Goal: Information Seeking & Learning: Check status

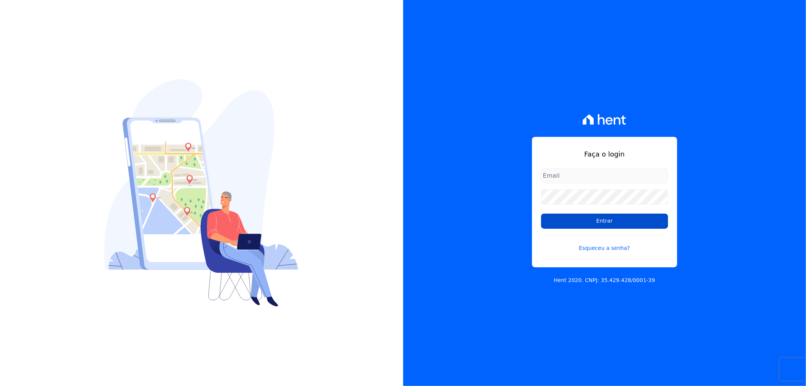
type input "[EMAIL_ADDRESS][DOMAIN_NAME]"
click at [586, 220] on input "Entrar" at bounding box center [604, 221] width 127 height 15
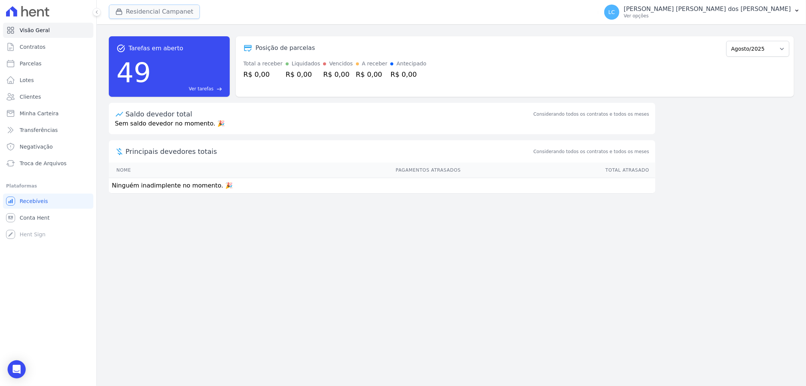
click at [142, 9] on button "Residencial Campanet" at bounding box center [154, 12] width 91 height 14
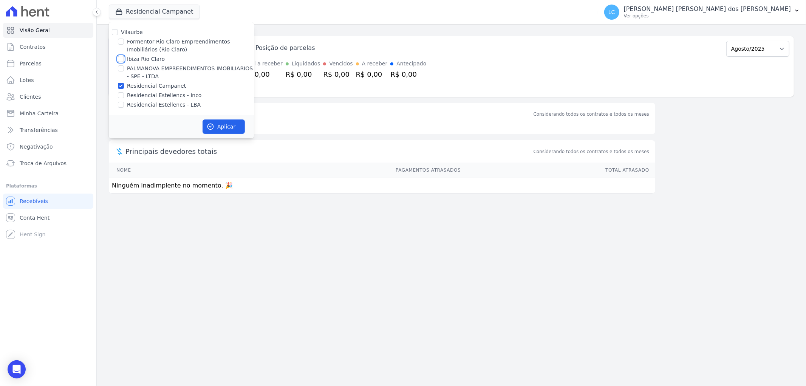
click at [119, 61] on input "Ibiza Rio Claro" at bounding box center [121, 59] width 6 height 6
checkbox input "true"
click at [120, 85] on input "Residencial Campanet" at bounding box center [121, 86] width 6 height 6
checkbox input "false"
click at [227, 126] on button "Aplicar" at bounding box center [224, 126] width 42 height 14
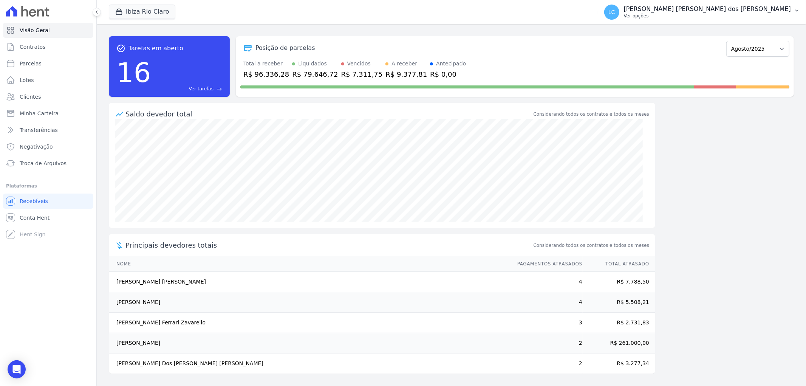
click at [615, 14] on span "LC" at bounding box center [611, 11] width 7 height 5
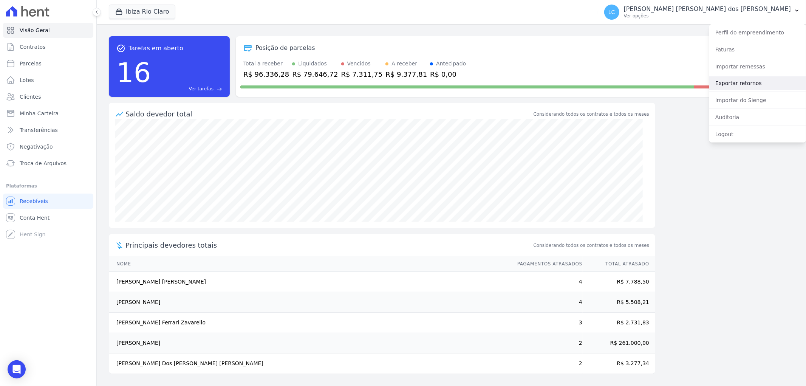
click at [735, 80] on link "Exportar retornos" at bounding box center [757, 83] width 97 height 14
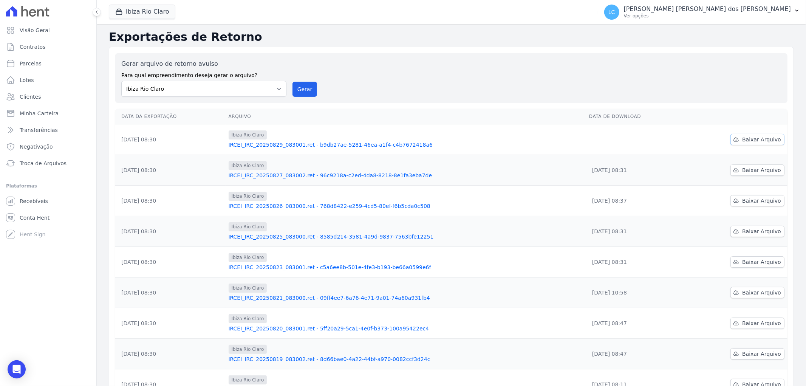
click at [754, 140] on span "Baixar Arquivo" at bounding box center [761, 140] width 39 height 8
click at [133, 15] on button "Ibiza Rio Claro" at bounding box center [142, 12] width 67 height 14
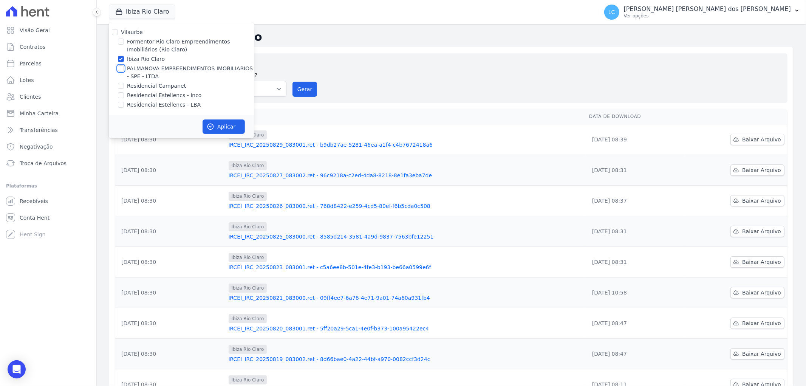
click at [120, 68] on input "PALMANOVA EMPREENDIMENTOS IMOBILIARIOS - SPE - LTDA" at bounding box center [121, 68] width 6 height 6
checkbox input "true"
click at [122, 60] on input "Ibiza Rio Claro" at bounding box center [121, 59] width 6 height 6
checkbox input "false"
click at [221, 129] on button "Aplicar" at bounding box center [224, 126] width 42 height 14
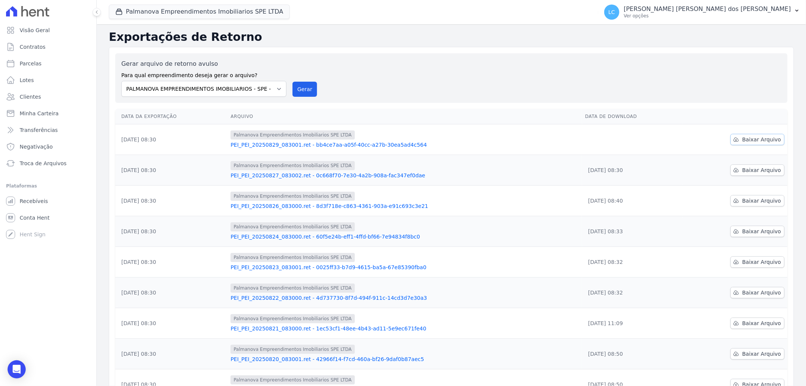
click at [758, 138] on span "Baixar Arquivo" at bounding box center [761, 140] width 39 height 8
click at [156, 13] on button "Palmanova Empreendimentos Imobiliarios SPE LTDA" at bounding box center [199, 12] width 181 height 14
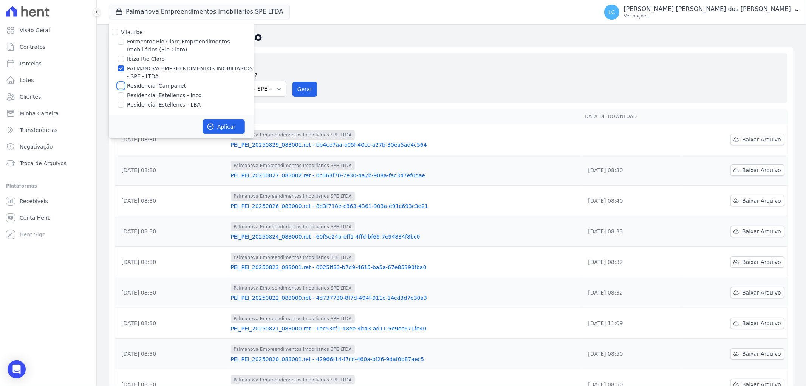
click at [120, 86] on input "Residencial Campanet" at bounding box center [121, 86] width 6 height 6
checkbox input "true"
click at [123, 68] on input "PALMANOVA EMPREENDIMENTOS IMOBILIARIOS - SPE - LTDA" at bounding box center [121, 68] width 6 height 6
checkbox input "false"
click at [215, 129] on button "Aplicar" at bounding box center [224, 126] width 42 height 14
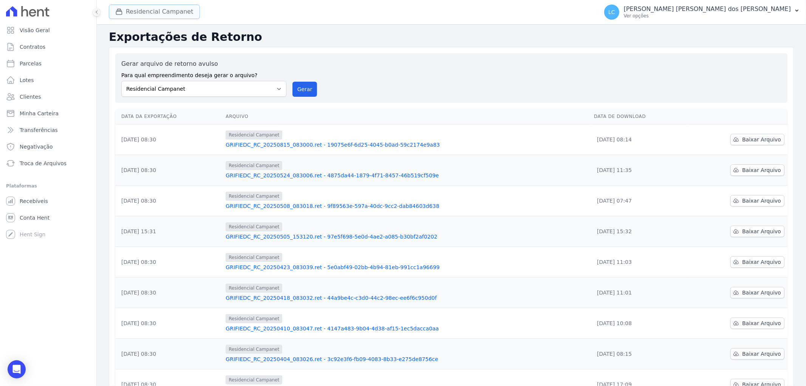
click at [153, 18] on button "Residencial Campanet" at bounding box center [154, 12] width 91 height 14
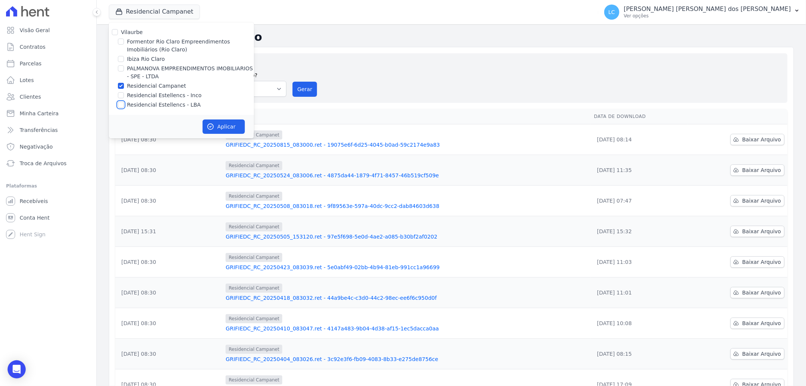
click at [120, 104] on input "Residencial Estellencs - LBA" at bounding box center [121, 105] width 6 height 6
checkbox input "true"
click at [120, 85] on input "Residencial Campanet" at bounding box center [121, 86] width 6 height 6
checkbox input "false"
click at [213, 127] on icon "button" at bounding box center [211, 127] width 6 height 6
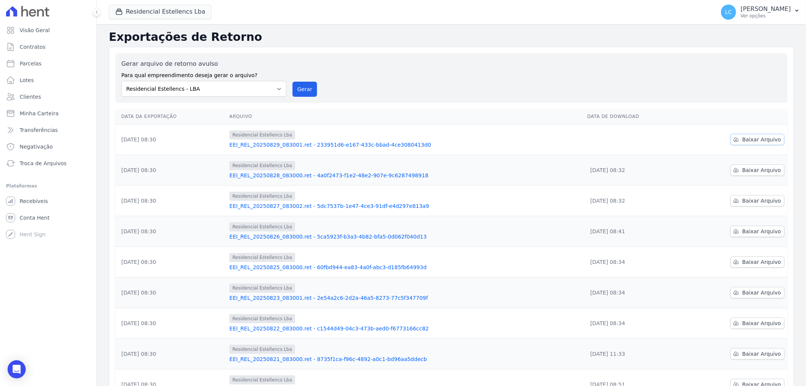
click at [751, 140] on span "Baixar Arquivo" at bounding box center [761, 140] width 39 height 8
click at [39, 215] on span "Conta Hent" at bounding box center [35, 218] width 30 height 8
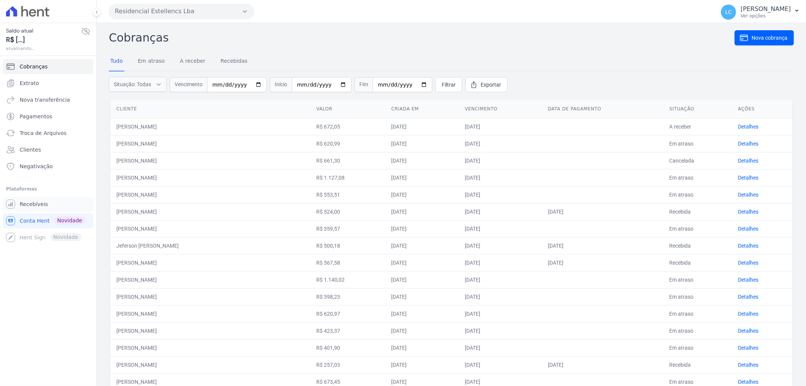
click at [40, 201] on span "Recebíveis" at bounding box center [34, 204] width 28 height 8
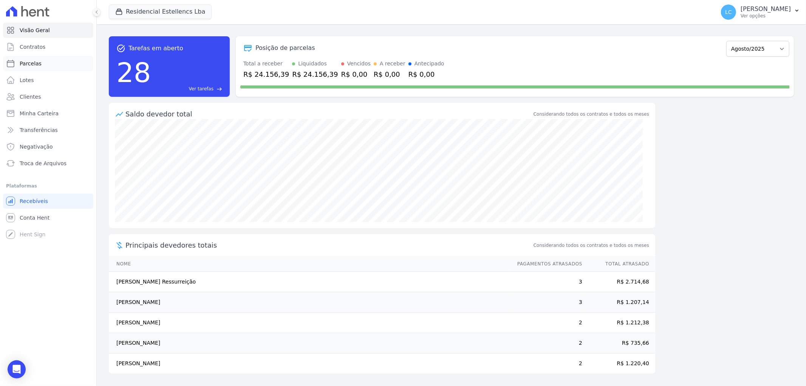
click at [44, 61] on link "Parcelas" at bounding box center [48, 63] width 90 height 15
select select
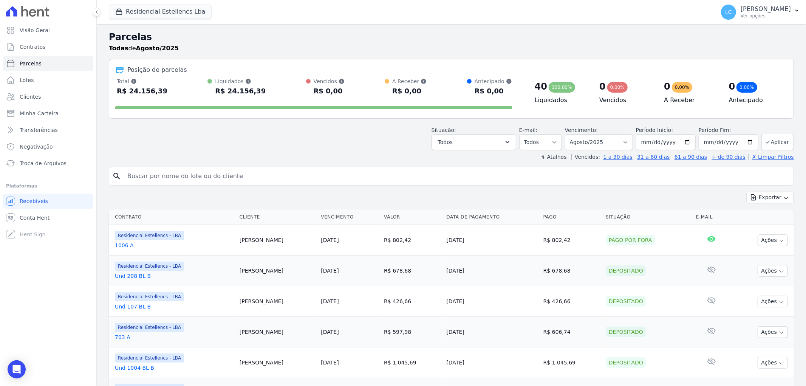
click at [187, 178] on input "search" at bounding box center [457, 176] width 668 height 15
click at [149, 177] on input "search" at bounding box center [457, 176] width 668 height 15
paste input "Chave PIX CNPJ - 49444350000136 Campos Empreendimentos imobiliarios SPE Ltda"
type input "C"
type input "Abner"
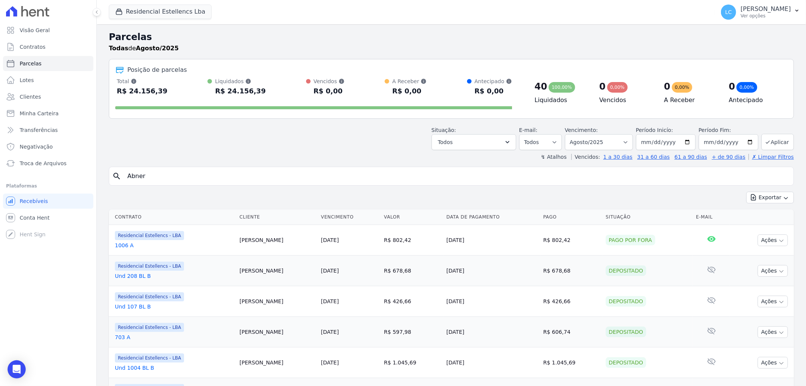
select select
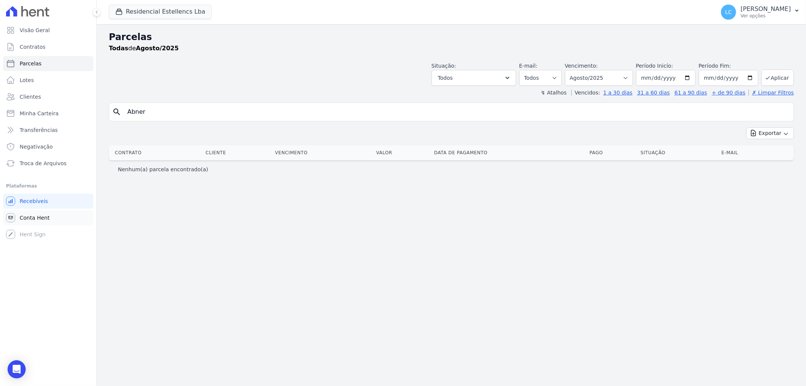
click at [49, 215] on link "Conta Hent" at bounding box center [48, 217] width 90 height 15
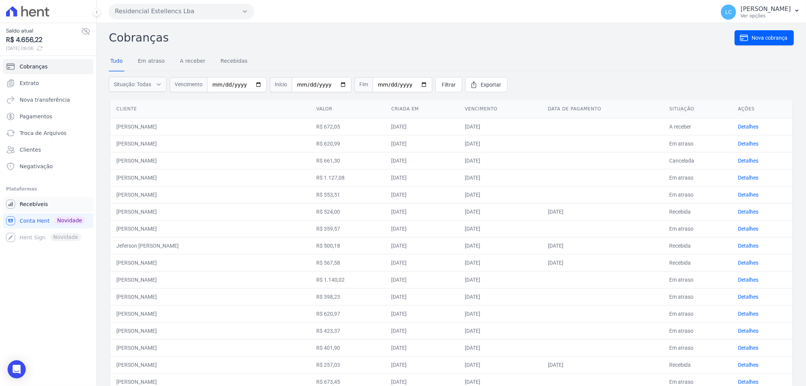
click at [51, 209] on link "Recebíveis" at bounding box center [48, 204] width 90 height 15
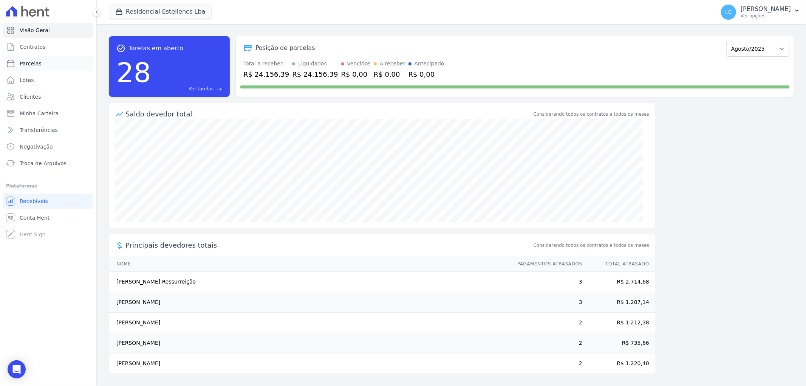
click at [44, 67] on link "Parcelas" at bounding box center [48, 63] width 90 height 15
select select
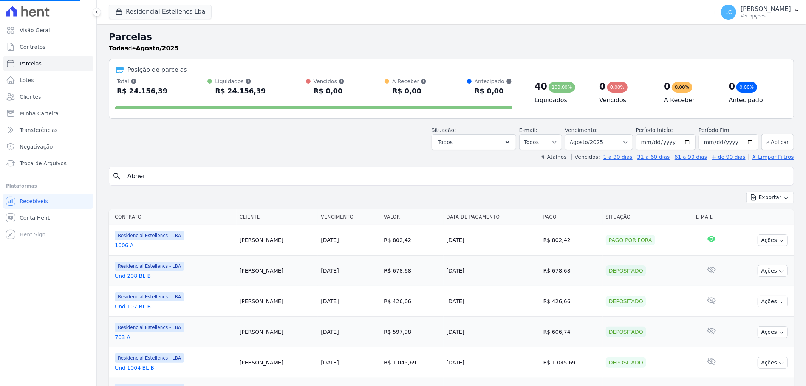
select select
click at [203, 172] on input "search" at bounding box center [457, 176] width 668 height 15
click at [627, 144] on select "Filtrar por período ──────── Todos os meses Março/2018 Abril/2018 Maio/2018 Jun…" at bounding box center [599, 142] width 68 height 16
select select "all"
click at [569, 134] on select "Filtrar por período ──────── Todos os meses Março/2018 Abril/2018 Maio/2018 Jun…" at bounding box center [599, 142] width 68 height 16
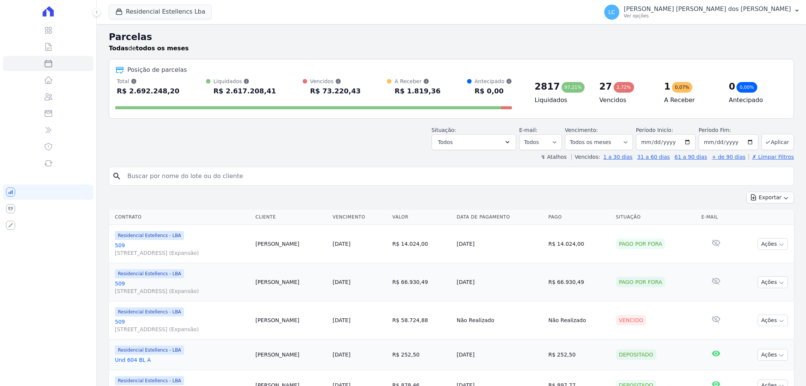
select select
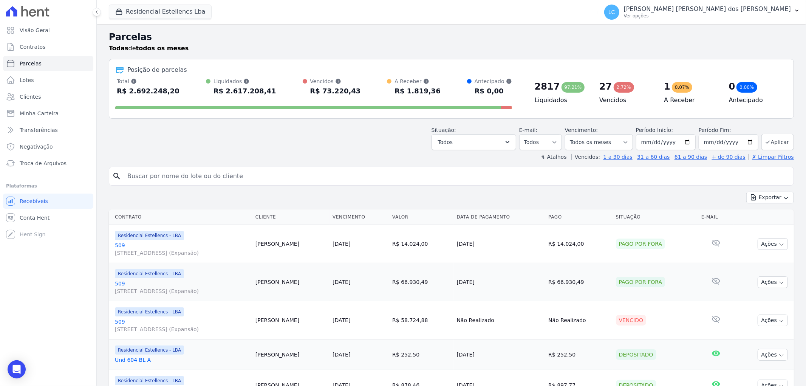
click at [203, 181] on input "search" at bounding box center [457, 176] width 668 height 15
type input "Abner"
select select
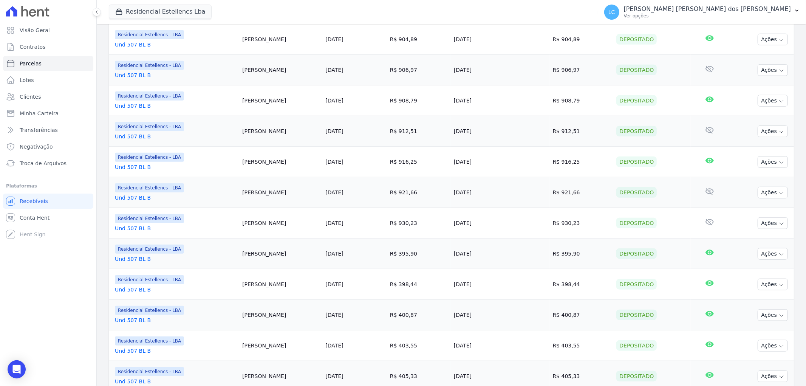
scroll to position [574, 0]
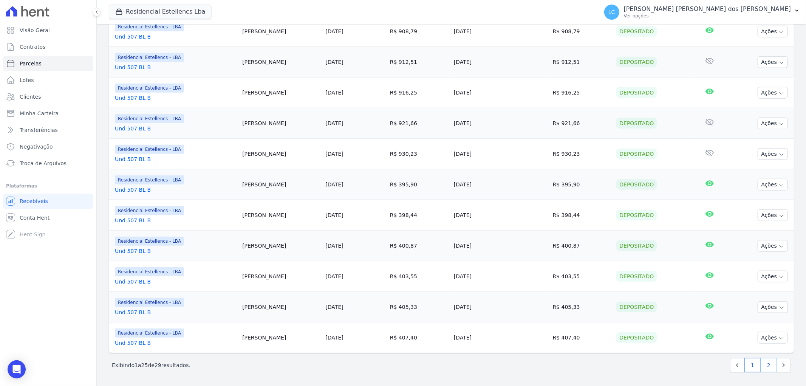
click at [764, 364] on link "2" at bounding box center [769, 365] width 16 height 14
select select
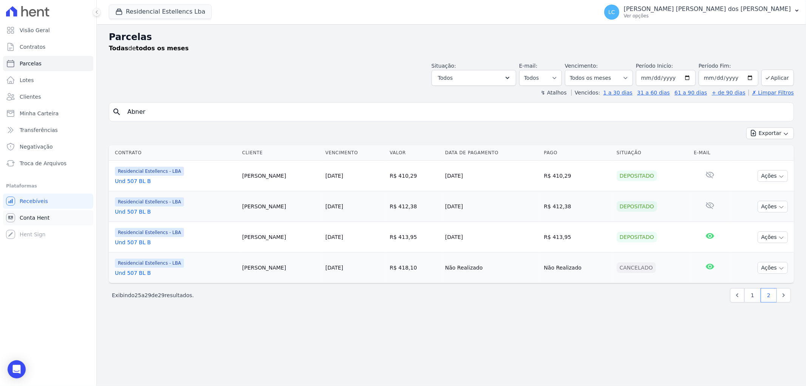
click at [26, 220] on span "Conta Hent" at bounding box center [35, 218] width 30 height 8
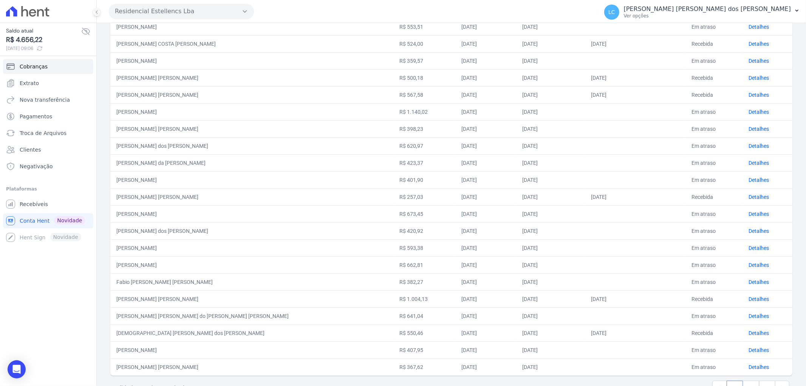
scroll to position [193, 0]
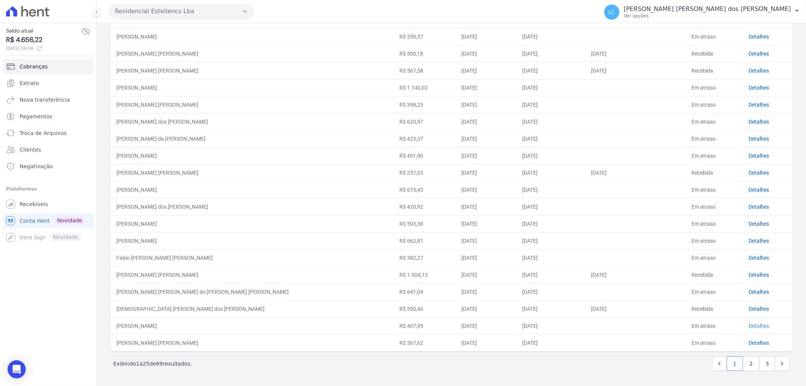
click at [749, 328] on link "Detalhes" at bounding box center [759, 326] width 20 height 6
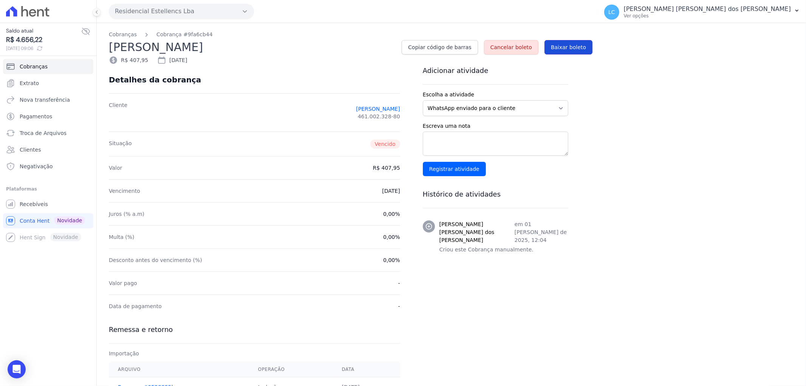
click at [581, 46] on span "Baixar boleto" at bounding box center [568, 47] width 35 height 8
click at [36, 220] on span "Conta Hent" at bounding box center [35, 221] width 30 height 8
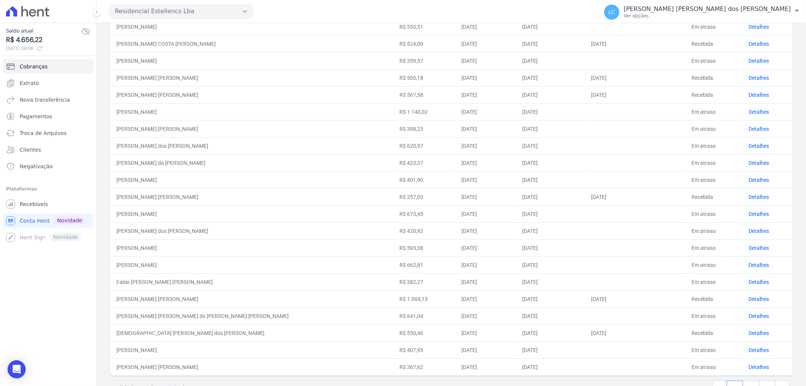
scroll to position [193, 0]
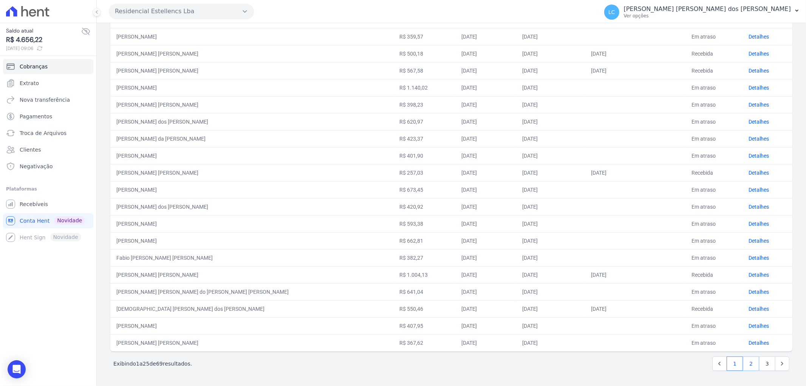
click at [744, 364] on link "2" at bounding box center [751, 363] width 16 height 14
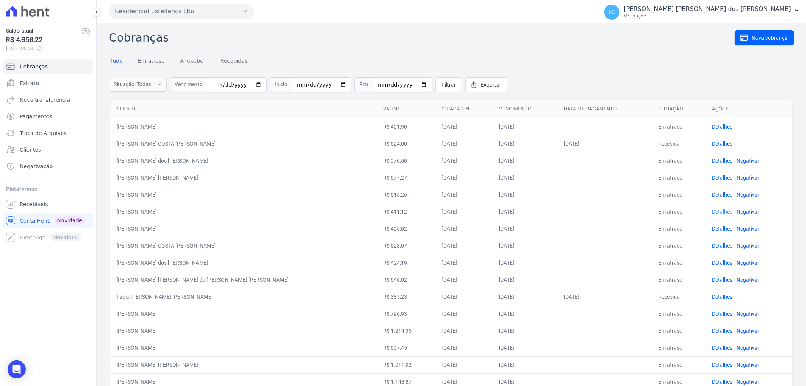
click at [712, 212] on link "Detalhes" at bounding box center [722, 212] width 20 height 6
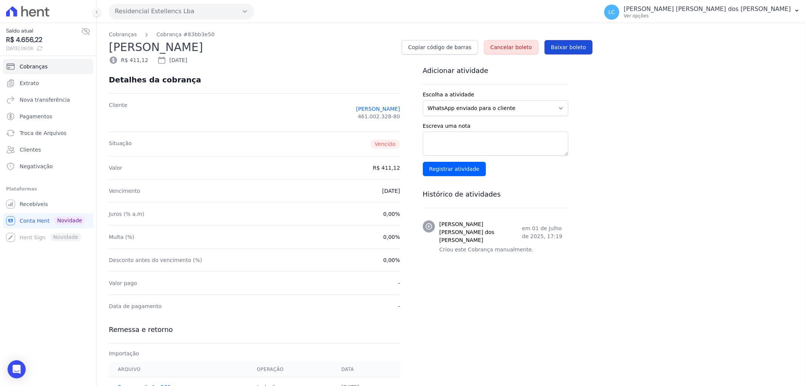
click at [562, 48] on span "Baixar boleto" at bounding box center [568, 47] width 35 height 8
click at [32, 219] on span "Conta Hent" at bounding box center [35, 221] width 30 height 8
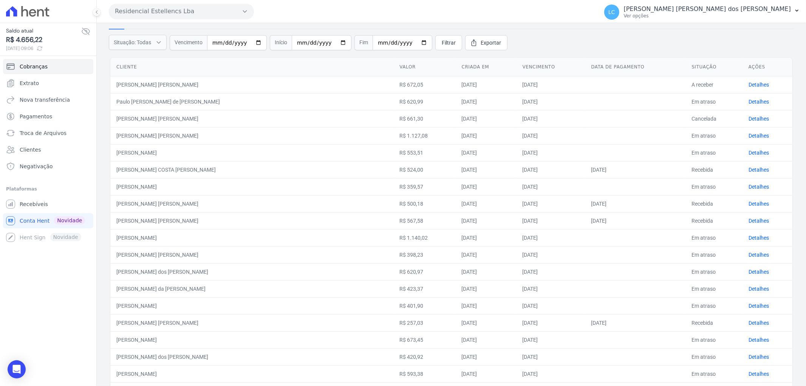
scroll to position [193, 0]
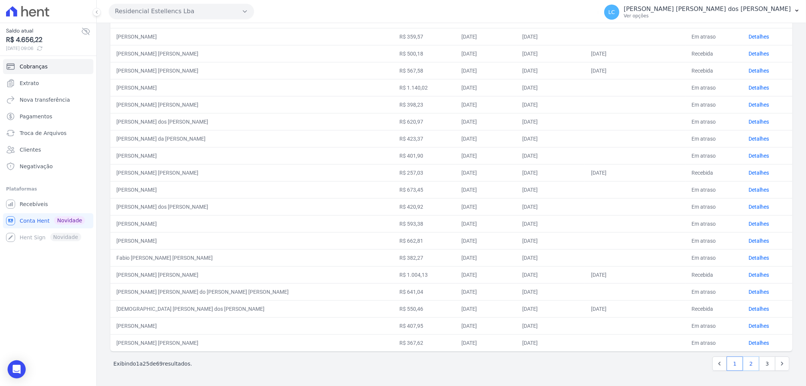
click at [746, 367] on link "2" at bounding box center [751, 363] width 16 height 14
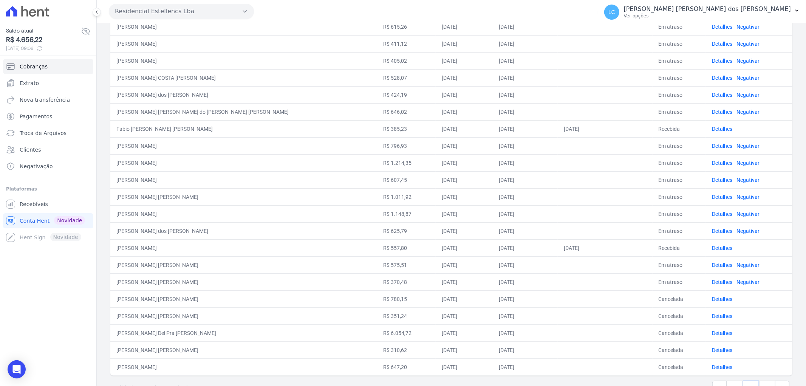
scroll to position [193, 0]
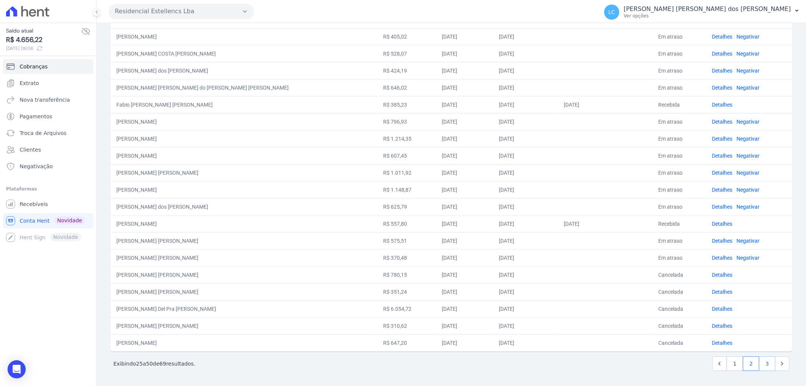
click at [759, 364] on link "3" at bounding box center [767, 363] width 16 height 14
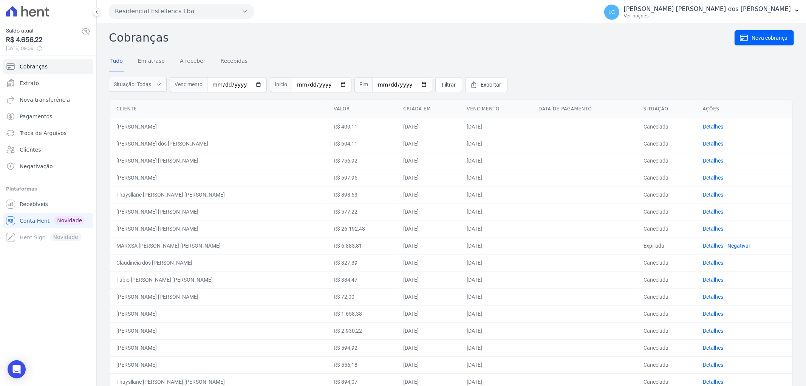
scroll to position [84, 0]
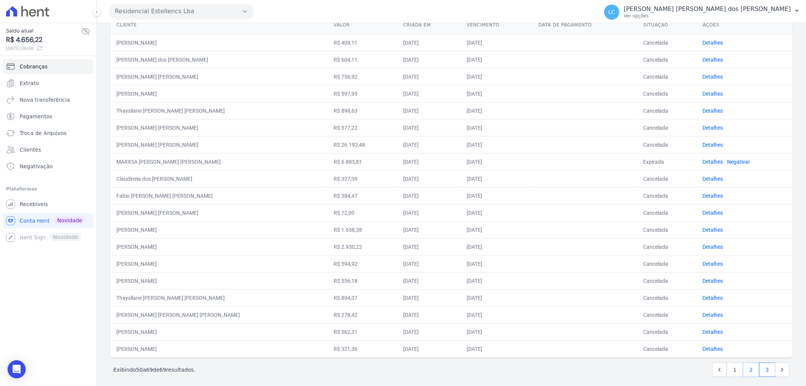
click at [746, 367] on link "2" at bounding box center [751, 369] width 16 height 14
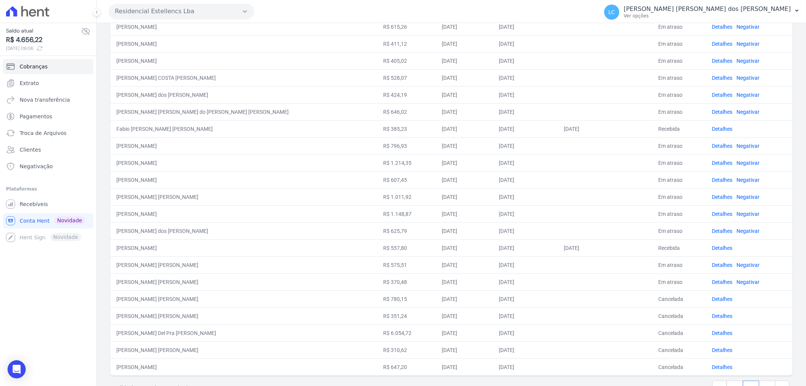
scroll to position [193, 0]
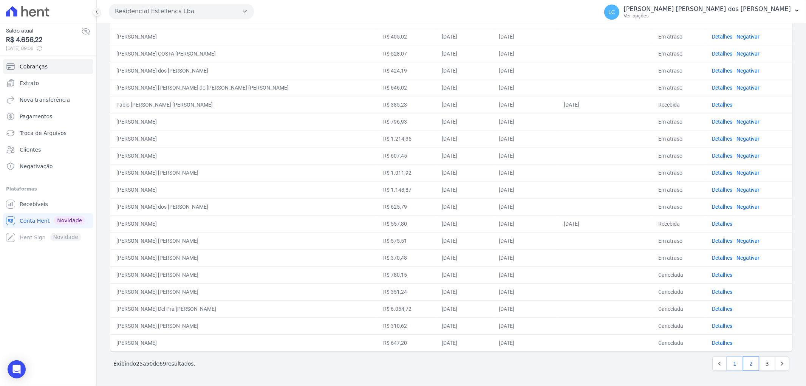
click at [727, 361] on link "1" at bounding box center [735, 363] width 16 height 14
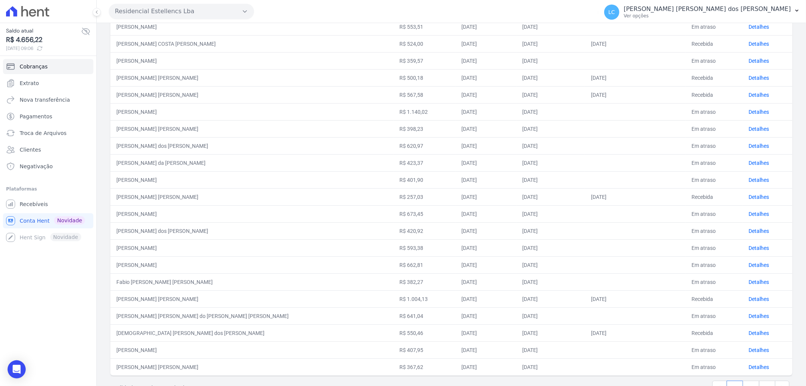
scroll to position [193, 0]
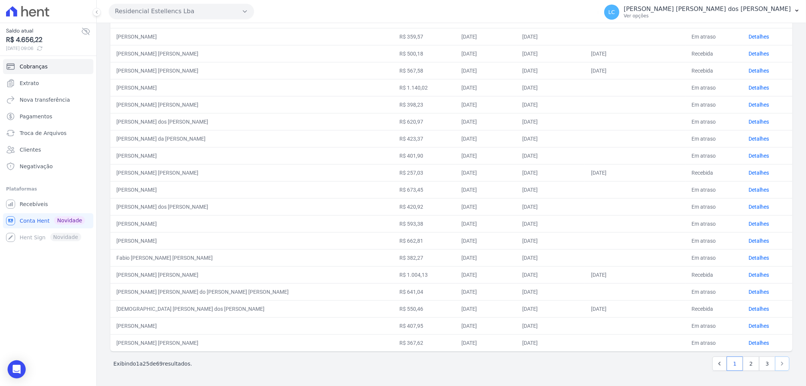
click at [778, 365] on icon "Next" at bounding box center [782, 364] width 8 height 8
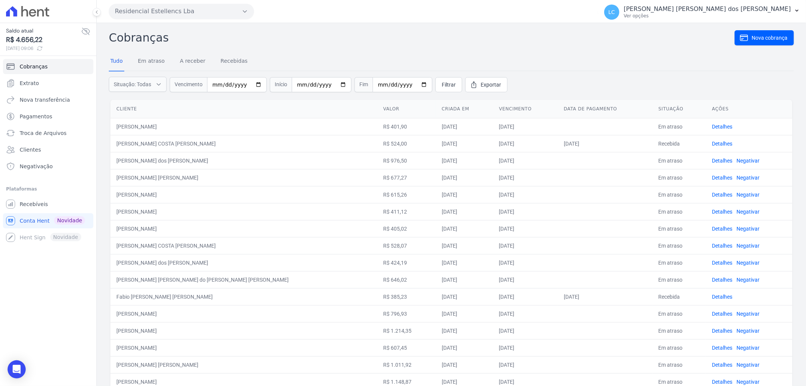
scroll to position [193, 0]
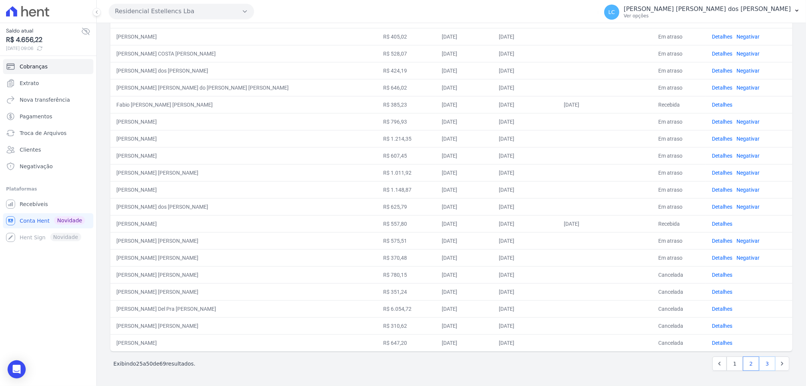
click at [759, 361] on link "3" at bounding box center [767, 363] width 16 height 14
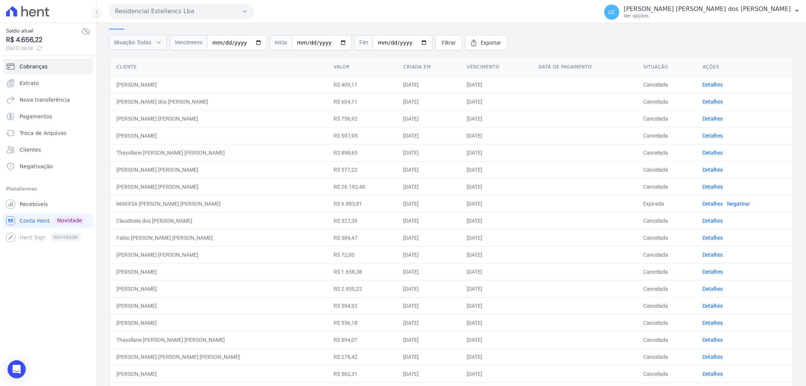
scroll to position [90, 0]
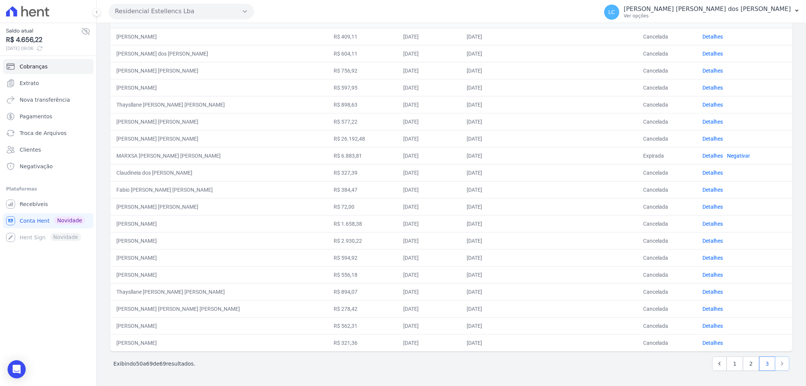
click at [778, 360] on icon "Next" at bounding box center [782, 364] width 8 height 8
click at [731, 365] on link "1" at bounding box center [735, 363] width 16 height 14
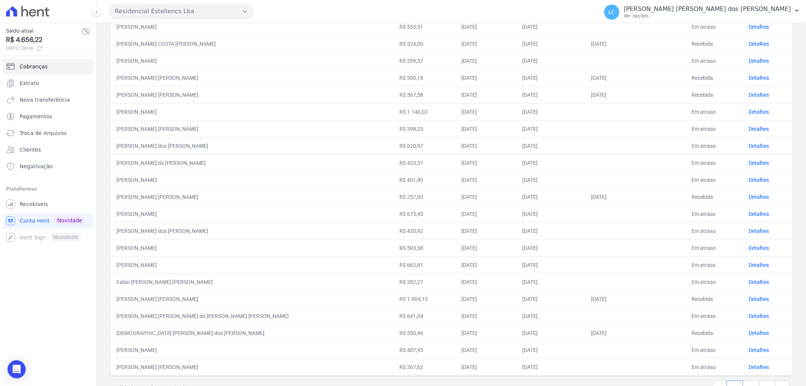
scroll to position [193, 0]
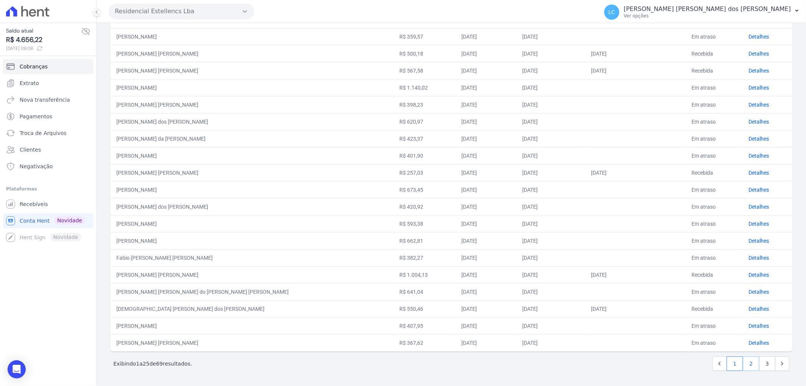
click at [743, 366] on link "2" at bounding box center [751, 363] width 16 height 14
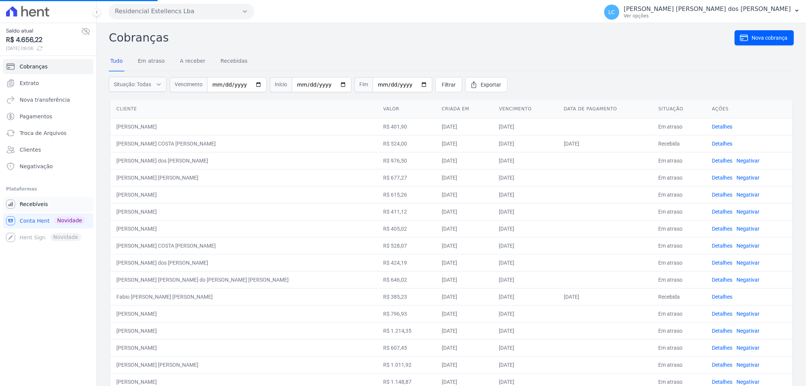
click at [21, 207] on span "Recebíveis" at bounding box center [34, 204] width 28 height 8
click at [56, 205] on link "Recebíveis" at bounding box center [48, 204] width 90 height 15
click at [27, 224] on link "Conta Hent Novidade" at bounding box center [48, 220] width 90 height 15
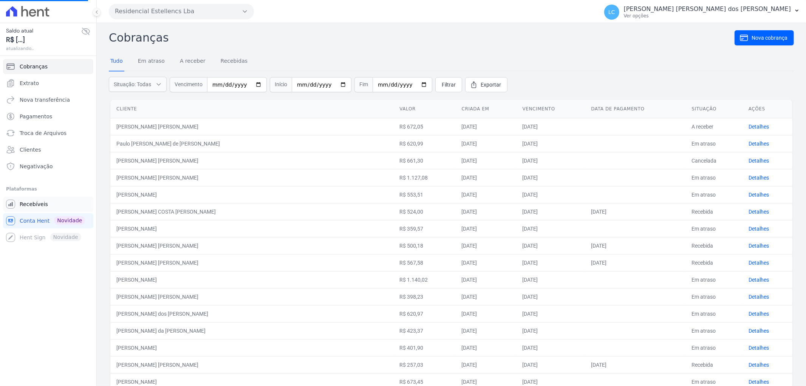
click at [36, 211] on link "Recebíveis" at bounding box center [48, 204] width 90 height 15
click at [40, 203] on span "Recebíveis" at bounding box center [34, 204] width 28 height 8
click at [32, 202] on span "Recebíveis" at bounding box center [34, 204] width 28 height 8
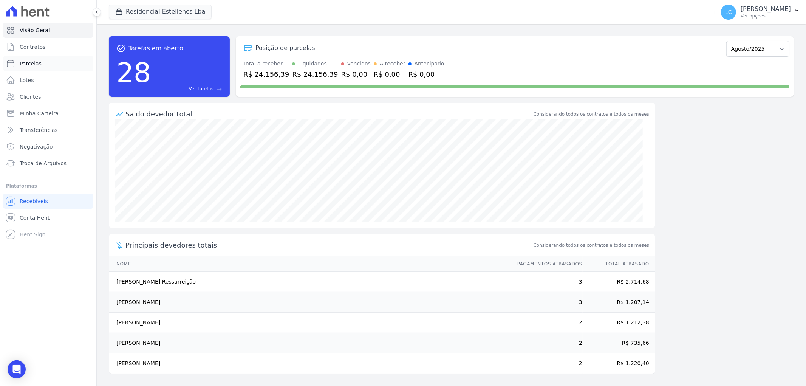
click at [33, 61] on span "Parcelas" at bounding box center [31, 64] width 22 height 8
select select
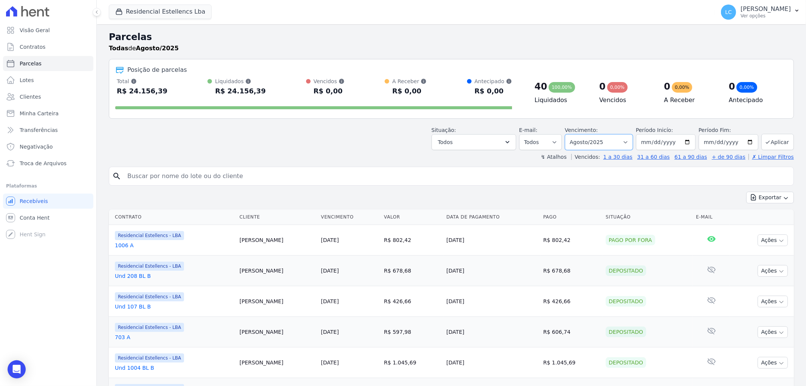
click at [628, 147] on select "Filtrar por período ──────── Todos os meses Março/2018 Abril/2018 Maio/2018 Jun…" at bounding box center [599, 142] width 68 height 16
select select "all"
click at [569, 134] on select "Filtrar por período ──────── Todos os meses Março/2018 Abril/2018 Maio/2018 Jun…" at bounding box center [599, 142] width 68 height 16
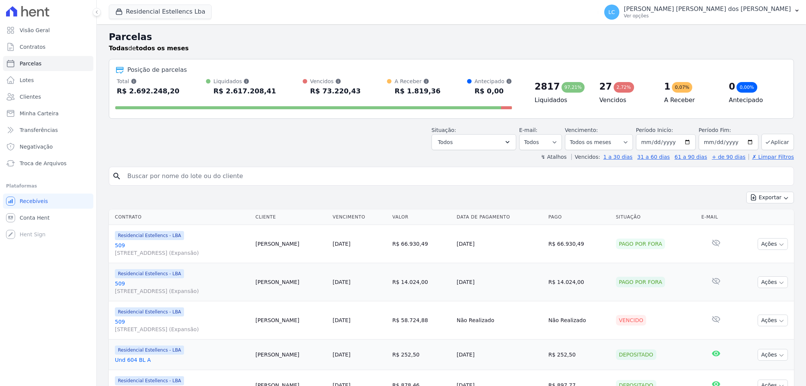
select select
click at [181, 178] on input "search" at bounding box center [457, 176] width 668 height 15
type input "[PERSON_NAME]"
select select
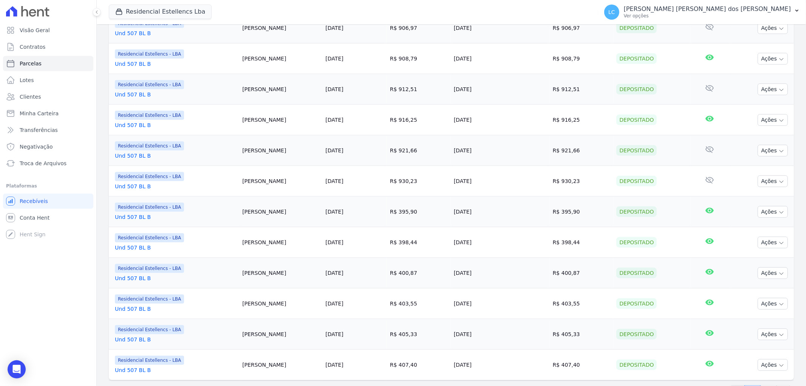
scroll to position [574, 0]
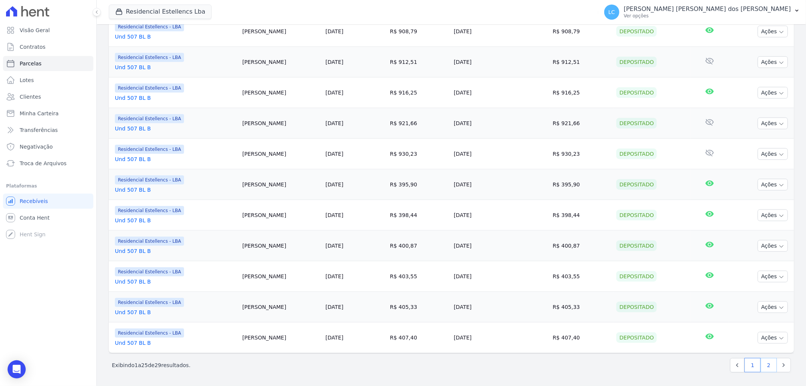
click at [761, 367] on link "2" at bounding box center [769, 365] width 16 height 14
select select
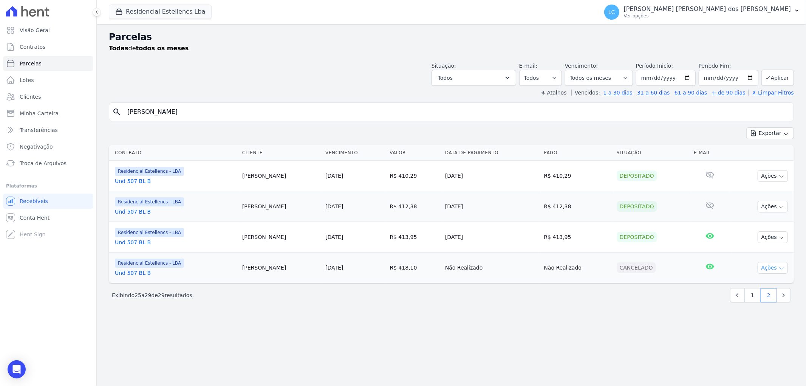
click at [778, 269] on icon "button" at bounding box center [781, 268] width 6 height 6
click at [773, 266] on button "Ações" at bounding box center [773, 268] width 30 height 12
click at [686, 316] on div "Parcelas Todas de todos os meses Situação: Agendado Em Aberto Pago Processando …" at bounding box center [451, 205] width 709 height 362
click at [769, 271] on button "Ações" at bounding box center [773, 268] width 30 height 12
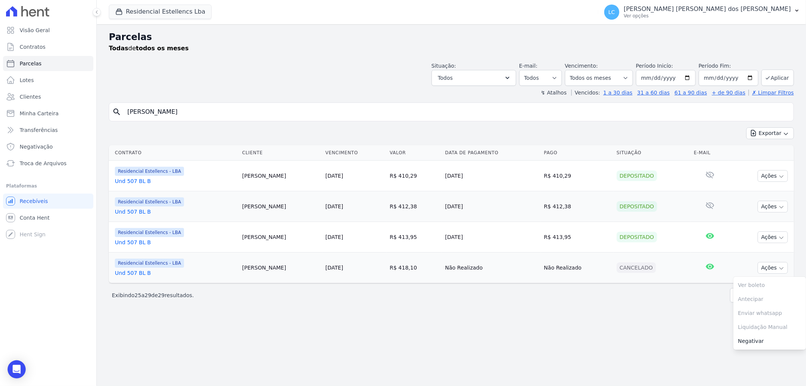
click at [624, 269] on div "Cancelado" at bounding box center [636, 267] width 39 height 11
click at [778, 235] on icon "button" at bounding box center [781, 238] width 6 height 6
click at [629, 268] on div "Cancelado" at bounding box center [636, 267] width 39 height 11
click at [770, 266] on button "Ações" at bounding box center [773, 268] width 30 height 12
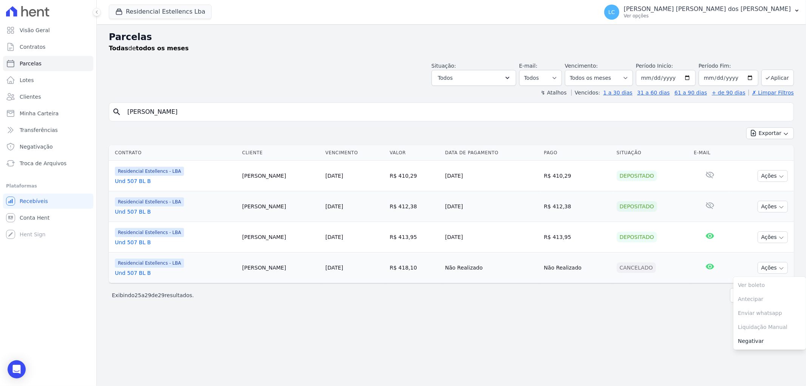
click at [671, 307] on div "‹ Anterior Exibindo 25 a 29 de 29 resultados. 1 2" at bounding box center [451, 295] width 685 height 24
